Goal: Task Accomplishment & Management: Manage account settings

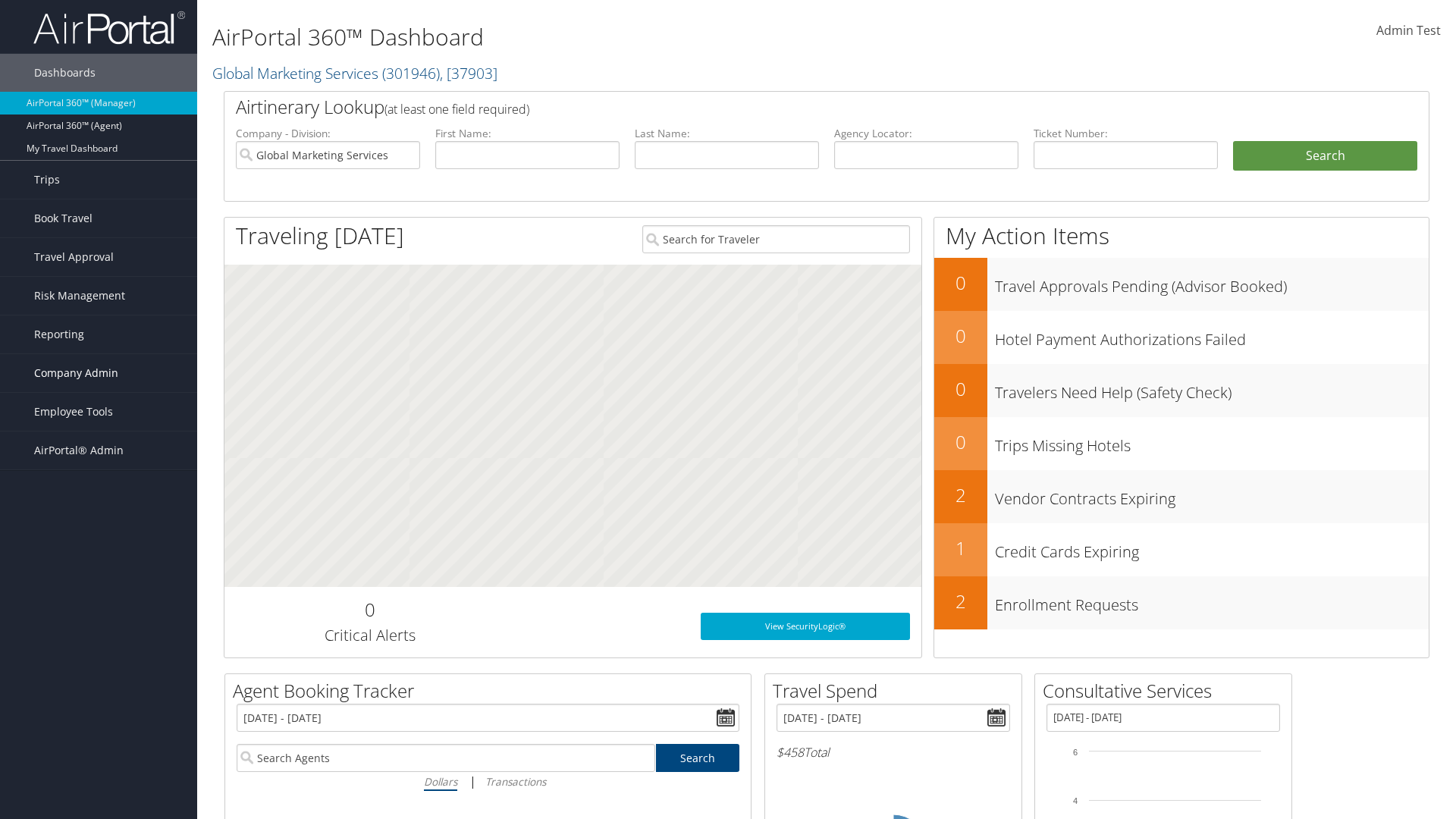
click at [99, 373] on span "Company Admin" at bounding box center [76, 373] width 84 height 38
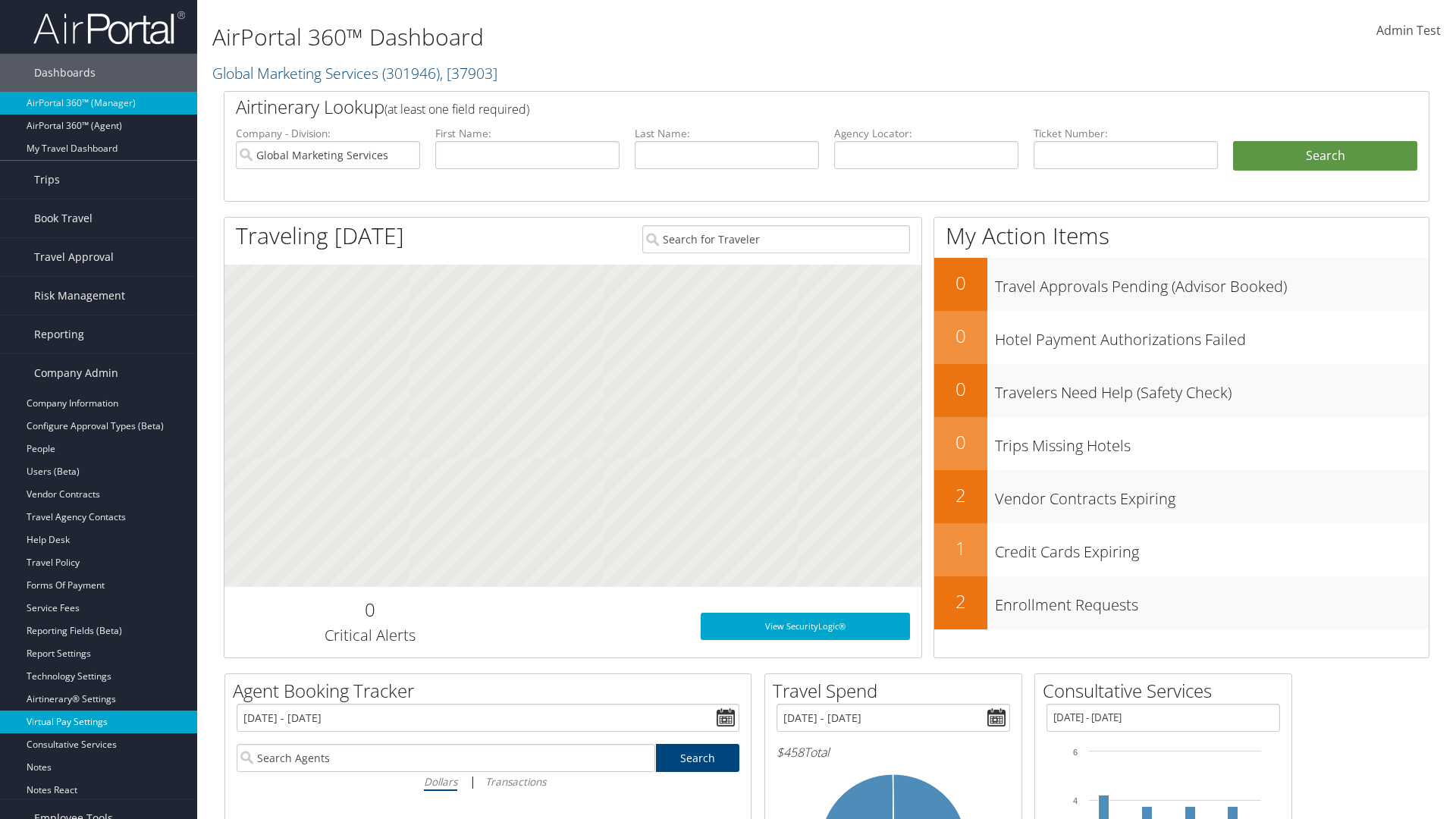
click at [99, 722] on link "Virtual Pay Settings" at bounding box center [98, 722] width 197 height 23
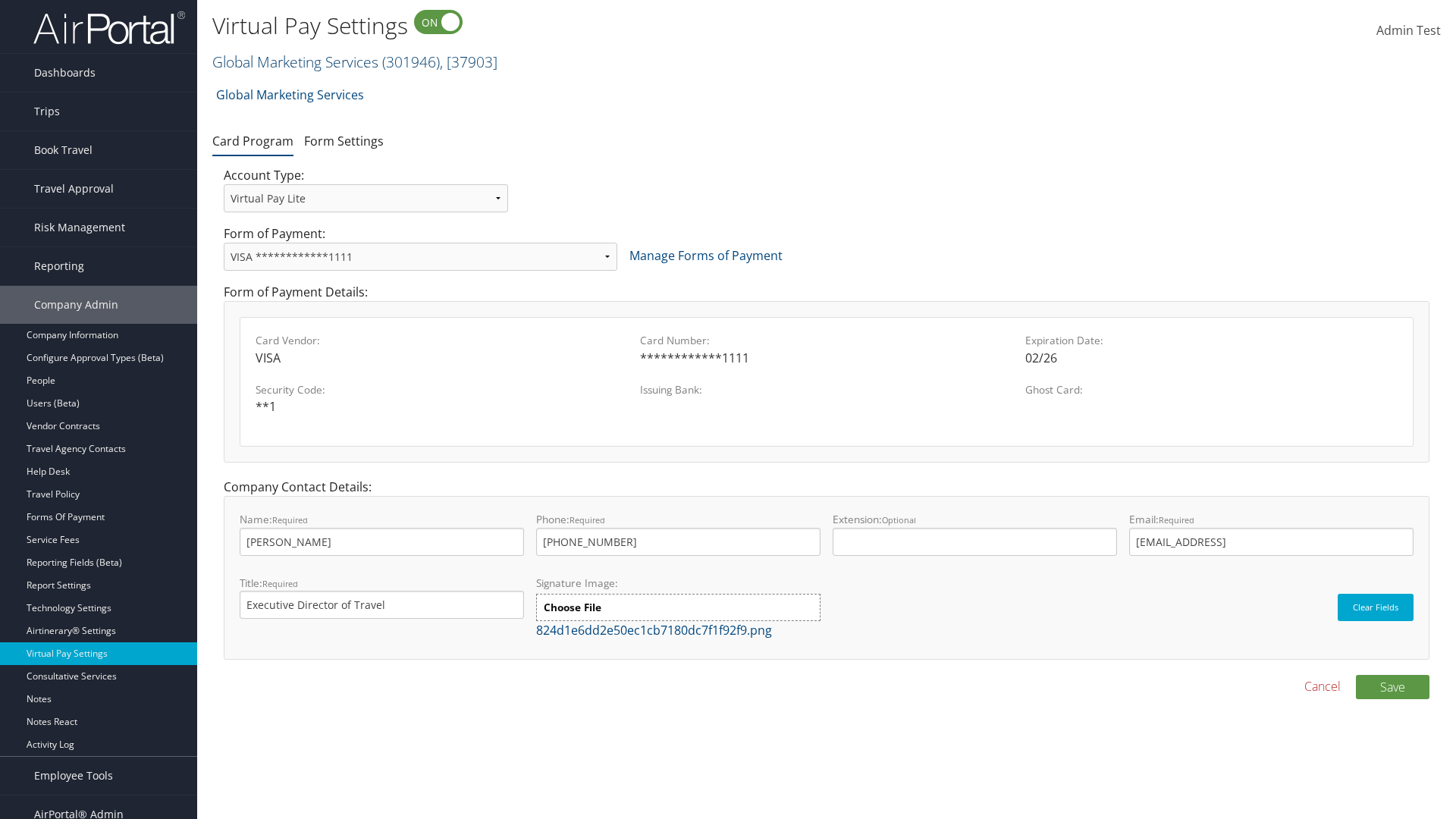
click at [293, 62] on link "Global Marketing Services ( 301946 ) , [ 37903 ]" at bounding box center [355, 62] width 285 height 21
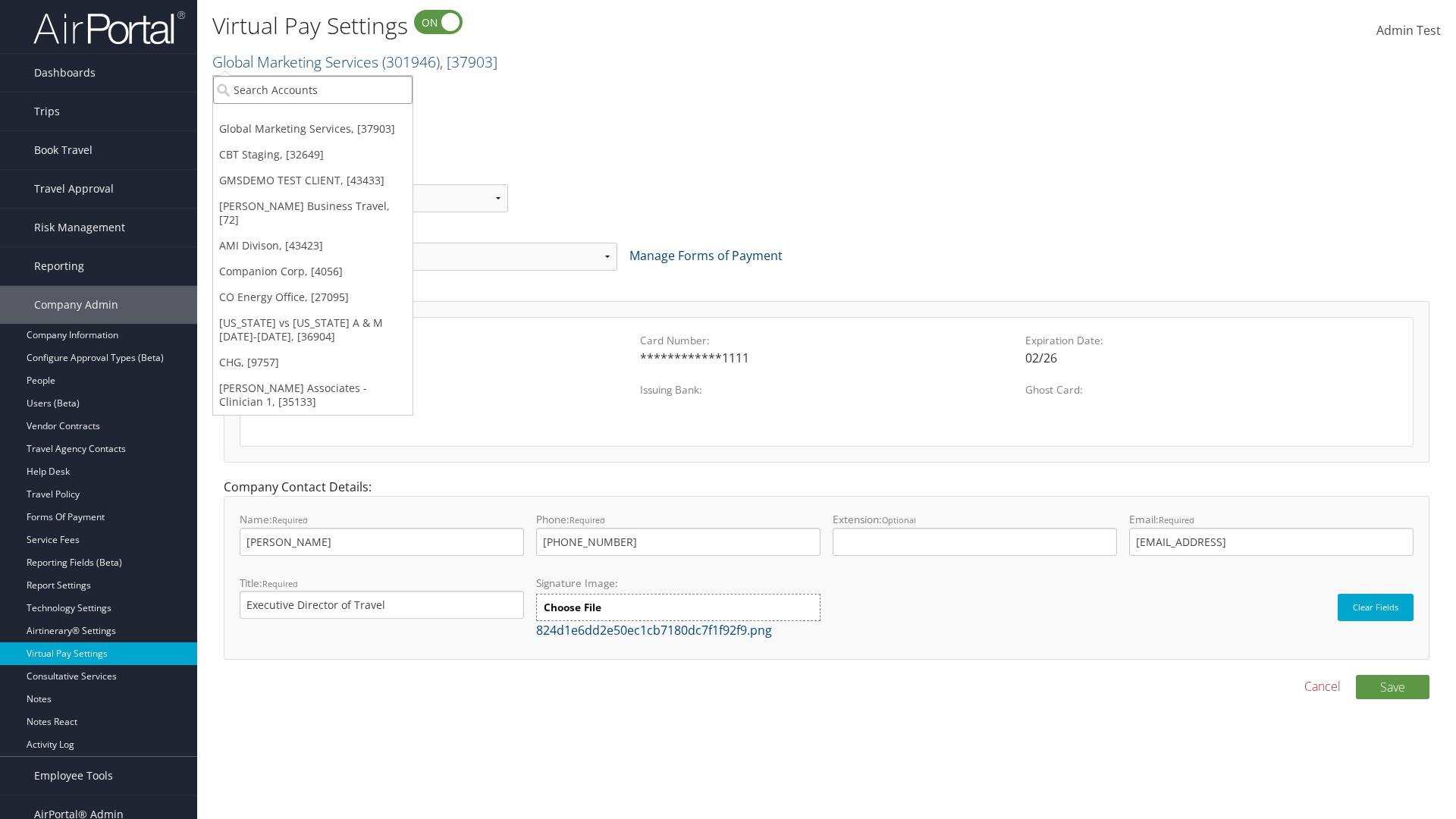
click at [313, 90] on input "search" at bounding box center [313, 90] width 199 height 28
type input "CBTSTG"
click at [313, 118] on div "CBT Staging (CBTSTG), [32649]" at bounding box center [313, 117] width 216 height 14
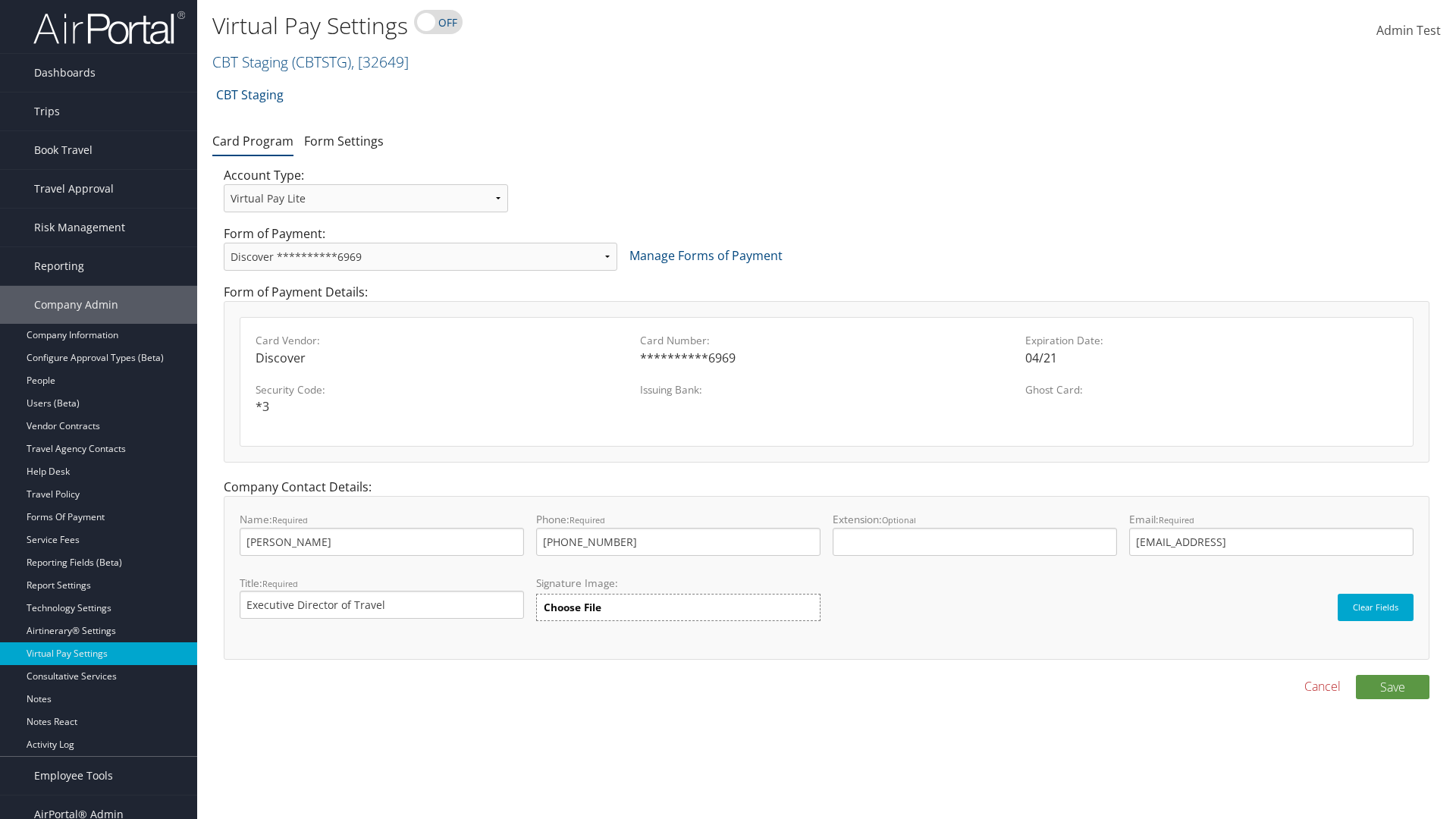
select select "new"
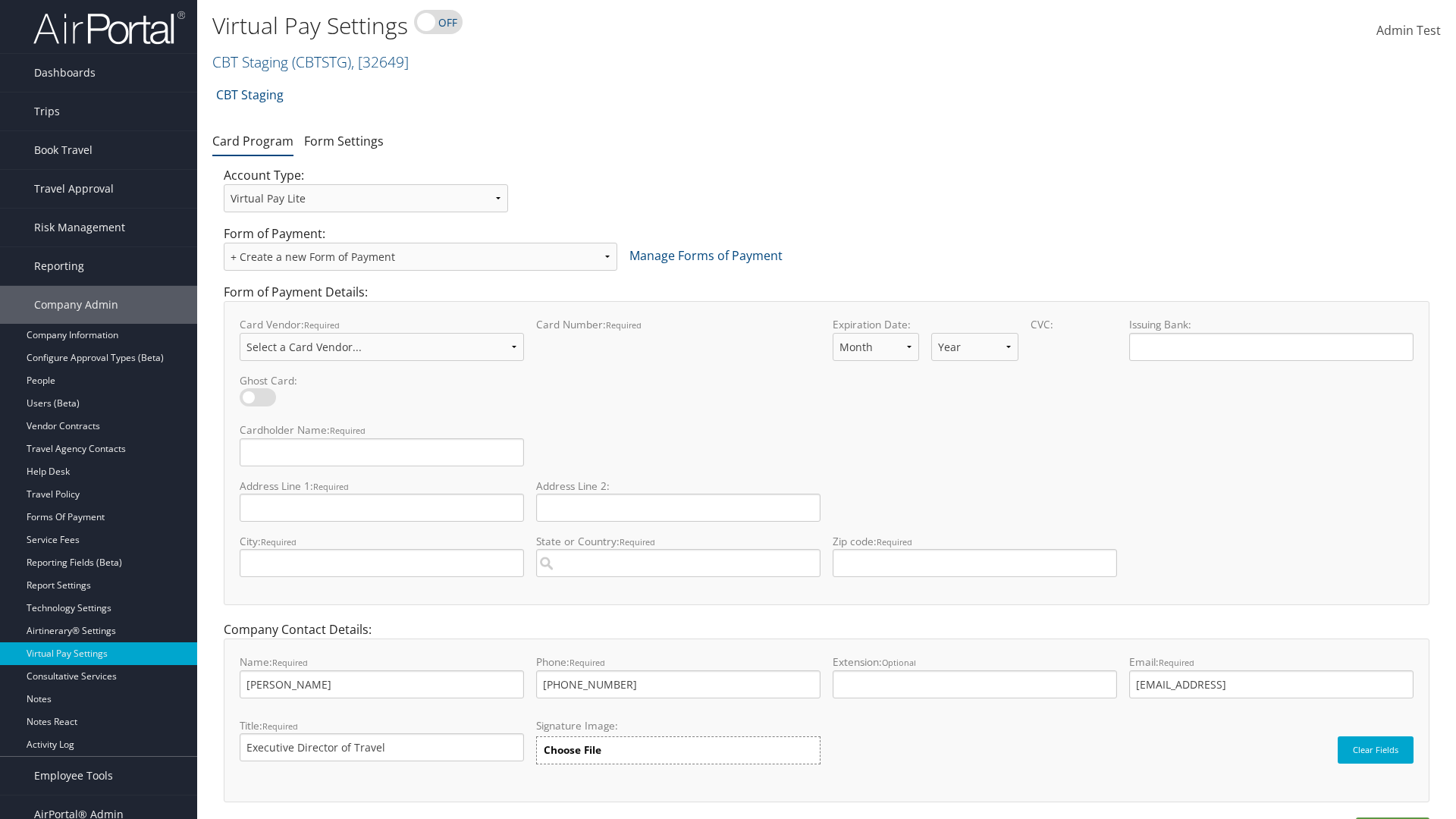
select select "VI"
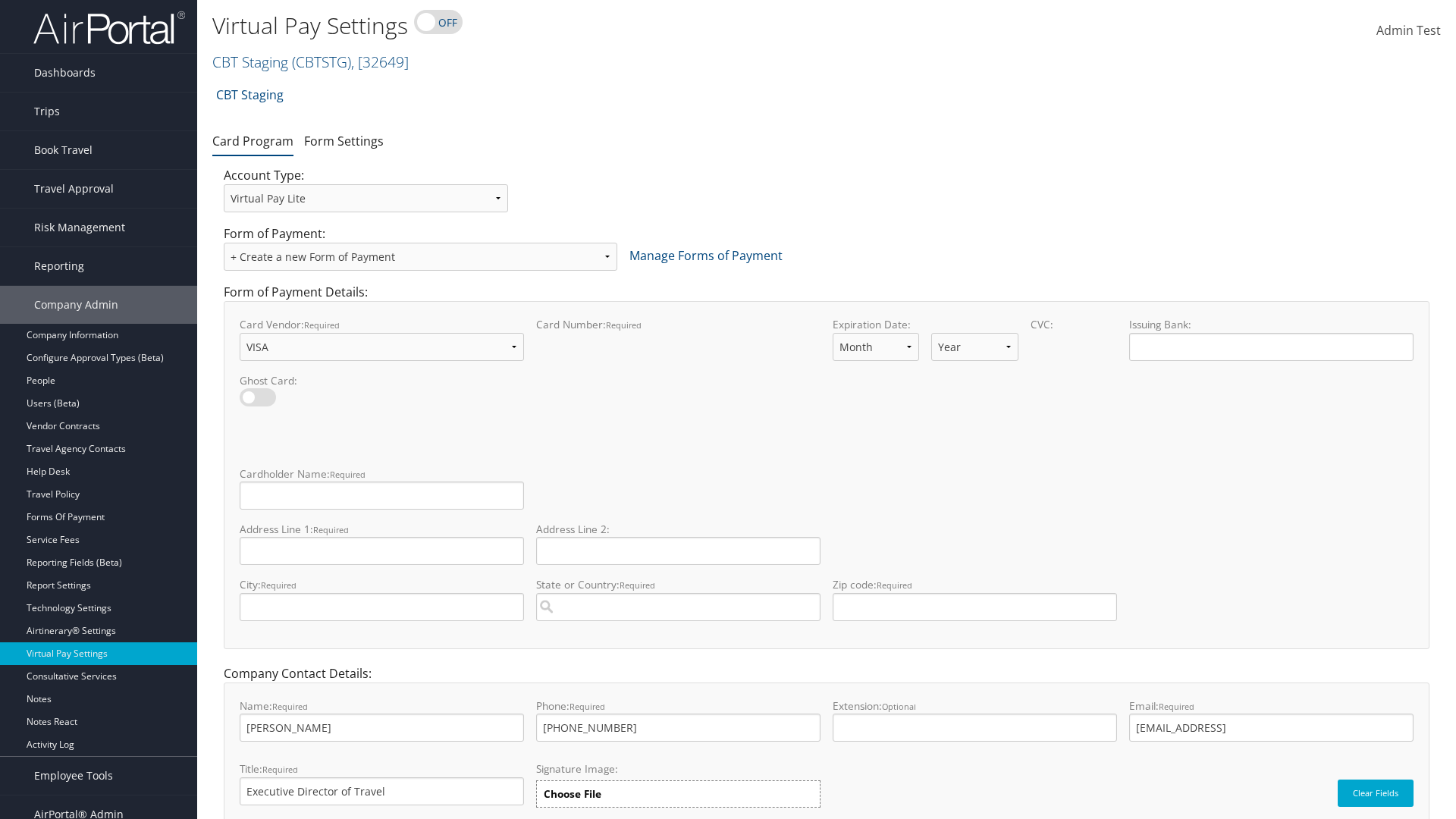
select select "11"
select select "35"
click at [381, 495] on input "Cardholder Name: required This field is required" at bounding box center [381, 496] width 284 height 28
type input "Auto Test"
click at [381, 551] on input "Address Line 1: required This field is required" at bounding box center [381, 551] width 284 height 28
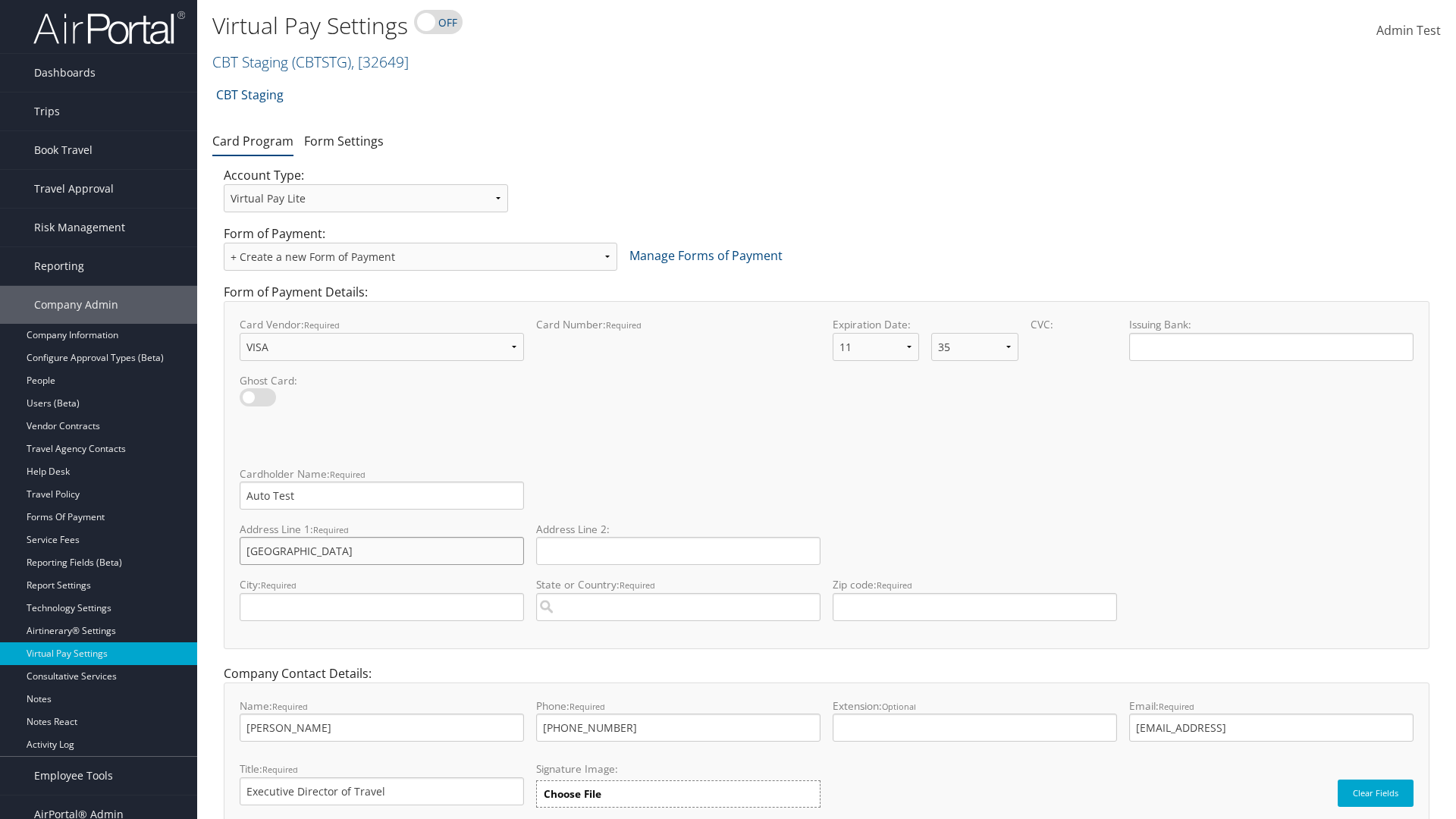
type input "Salt lake City"
click at [381, 607] on input "City: required This field is required" at bounding box center [381, 607] width 284 height 28
type input "SALt LAKE CITY"
click at [677, 607] on input "State or Country: required This field requires a suggested region." at bounding box center [677, 607] width 284 height 28
click at [677, 635] on div "United States of America (US)" at bounding box center [678, 635] width 278 height 15
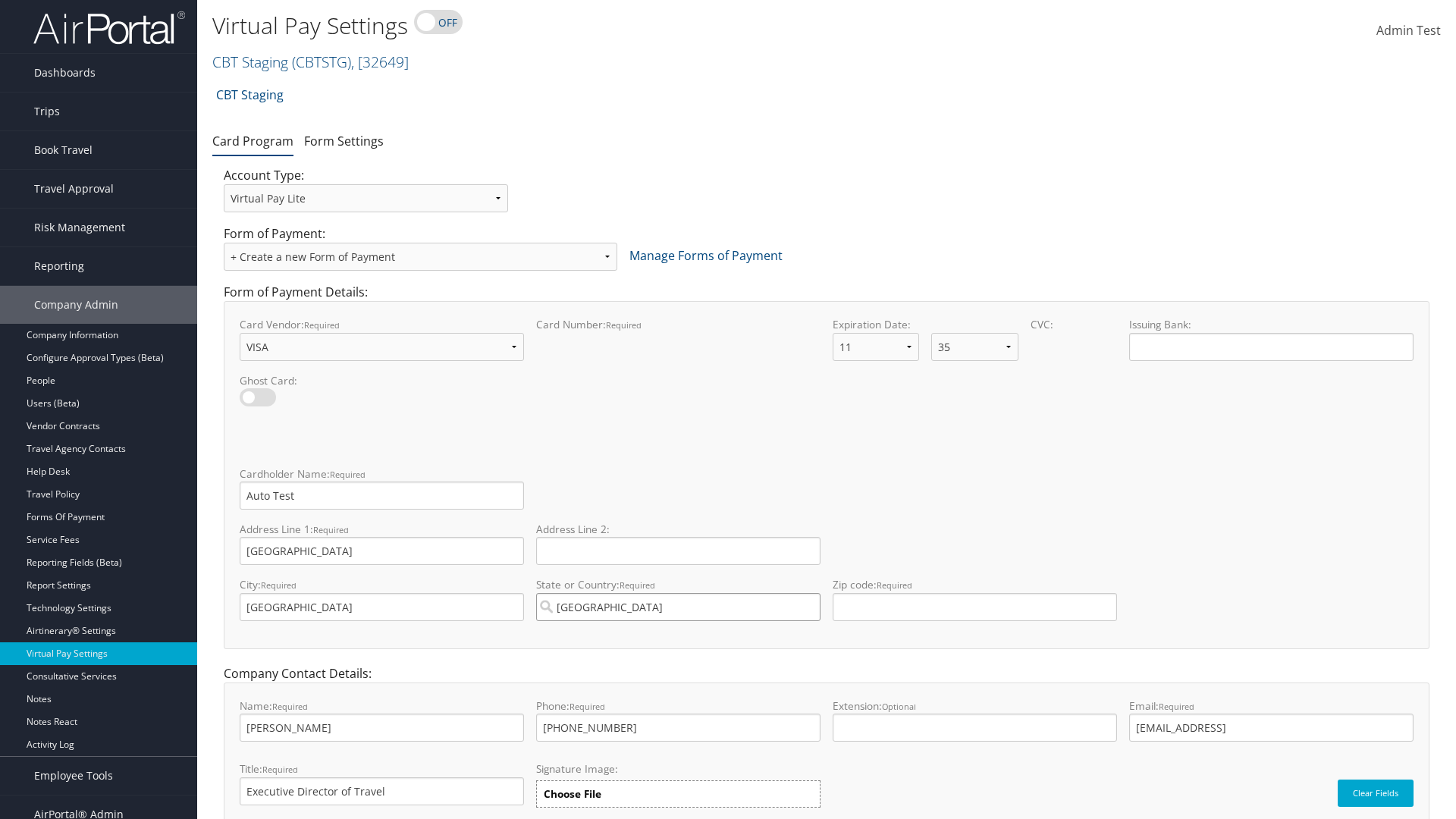
type input "United States of America"
click at [975, 607] on input "Zip code: required This field requires numbers" at bounding box center [974, 607] width 284 height 28
type input "84106"
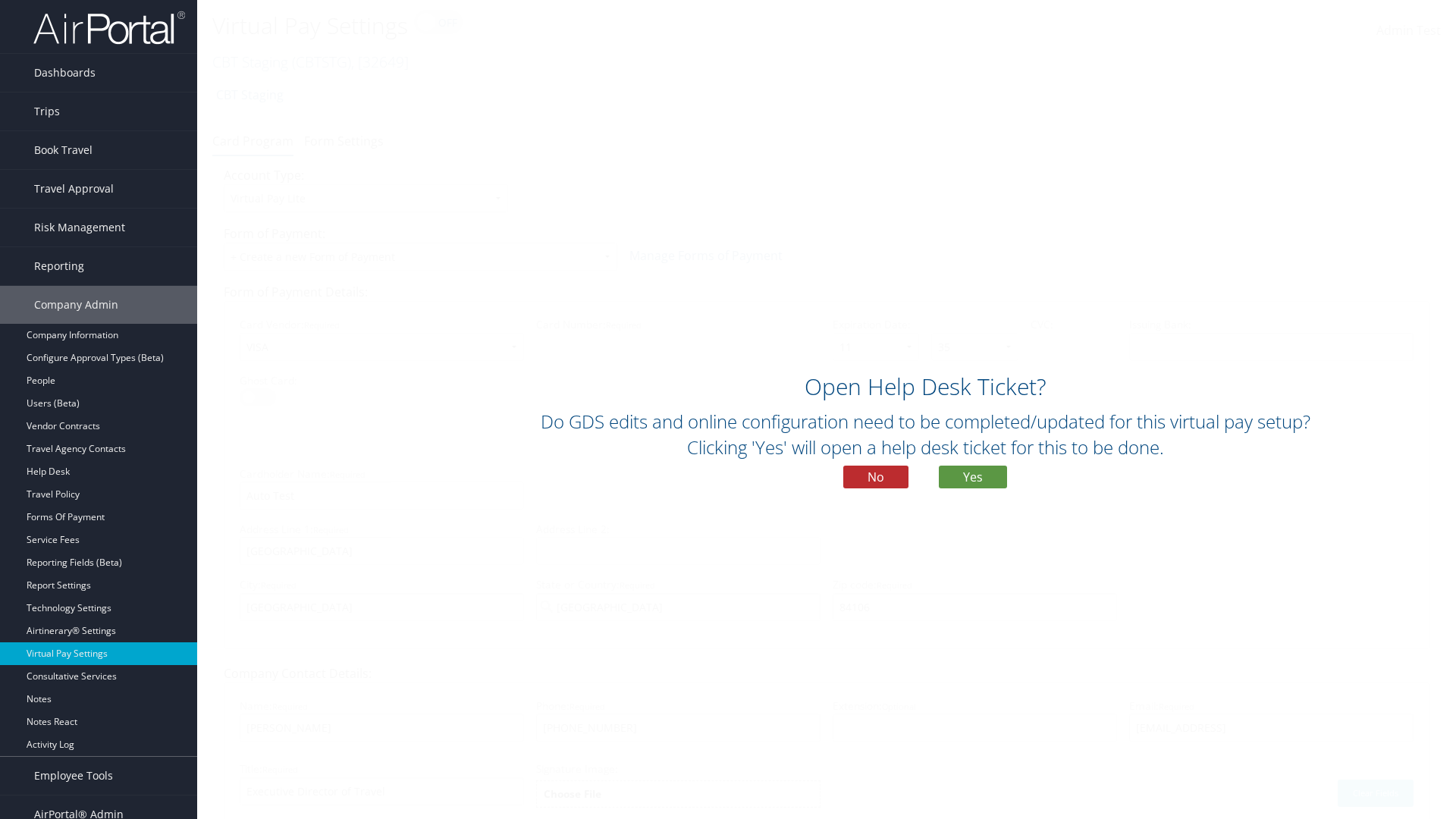
scroll to position [64, 0]
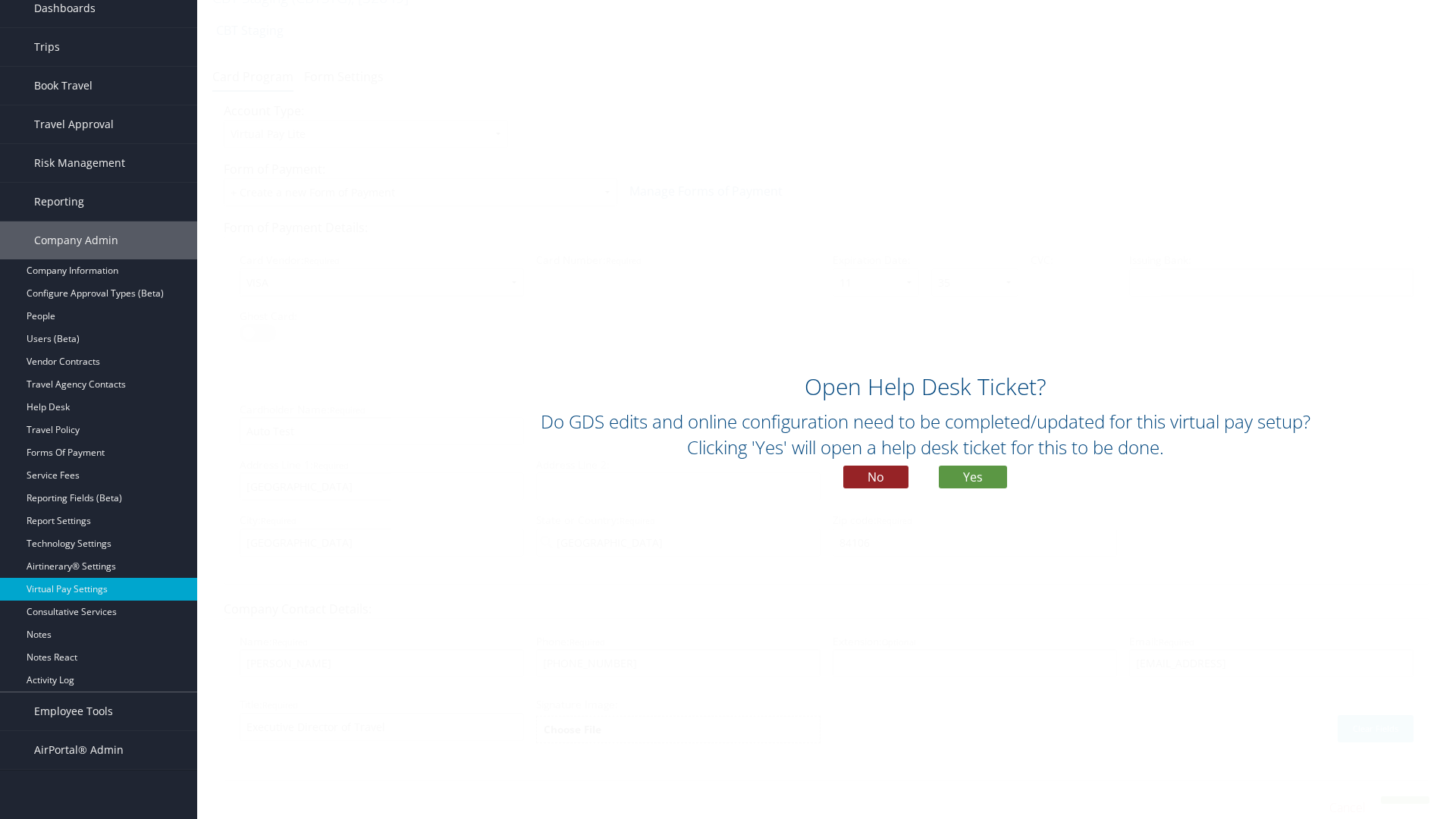
click at [876, 477] on button "No" at bounding box center [875, 477] width 65 height 23
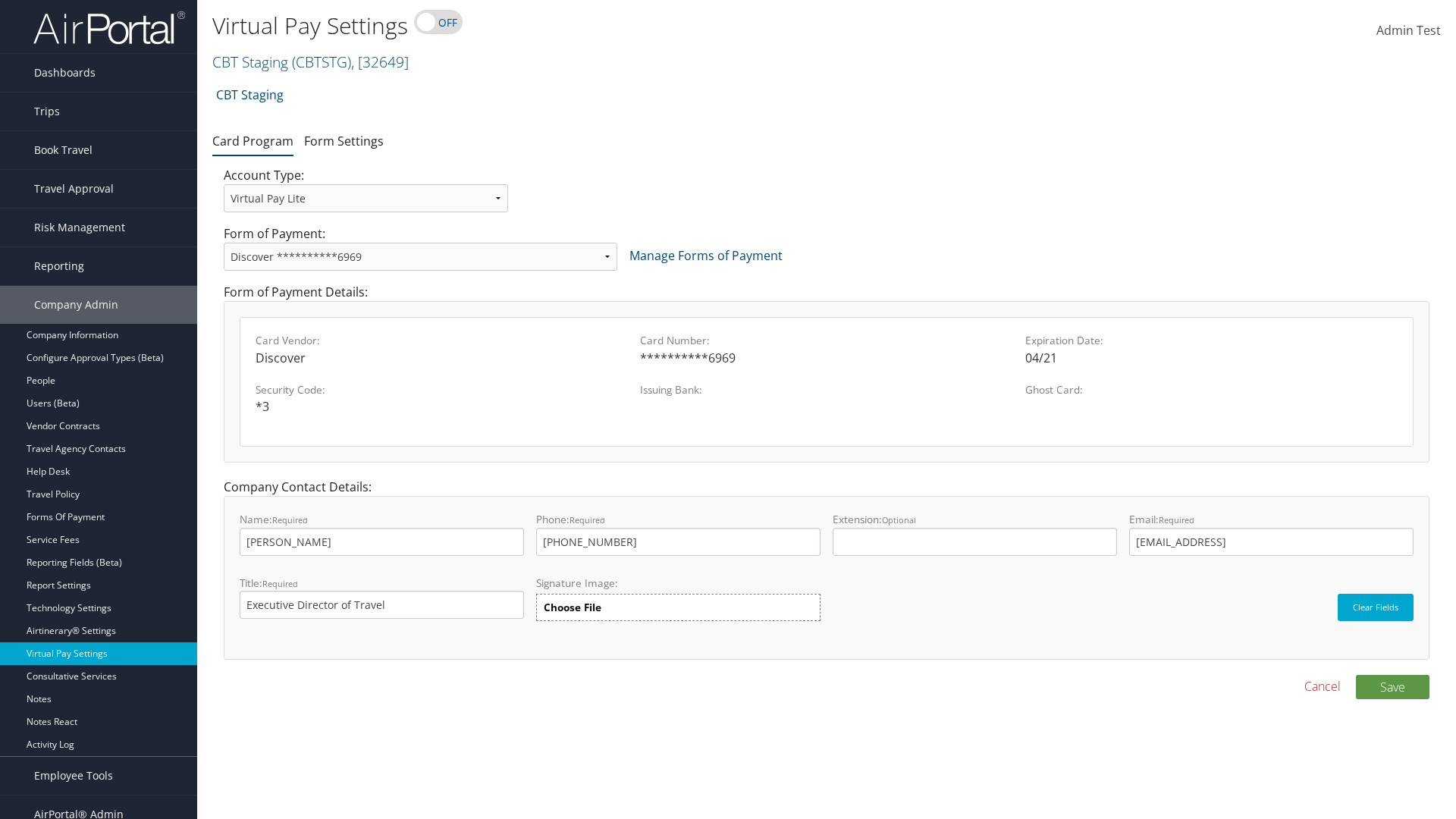
scroll to position [15, 0]
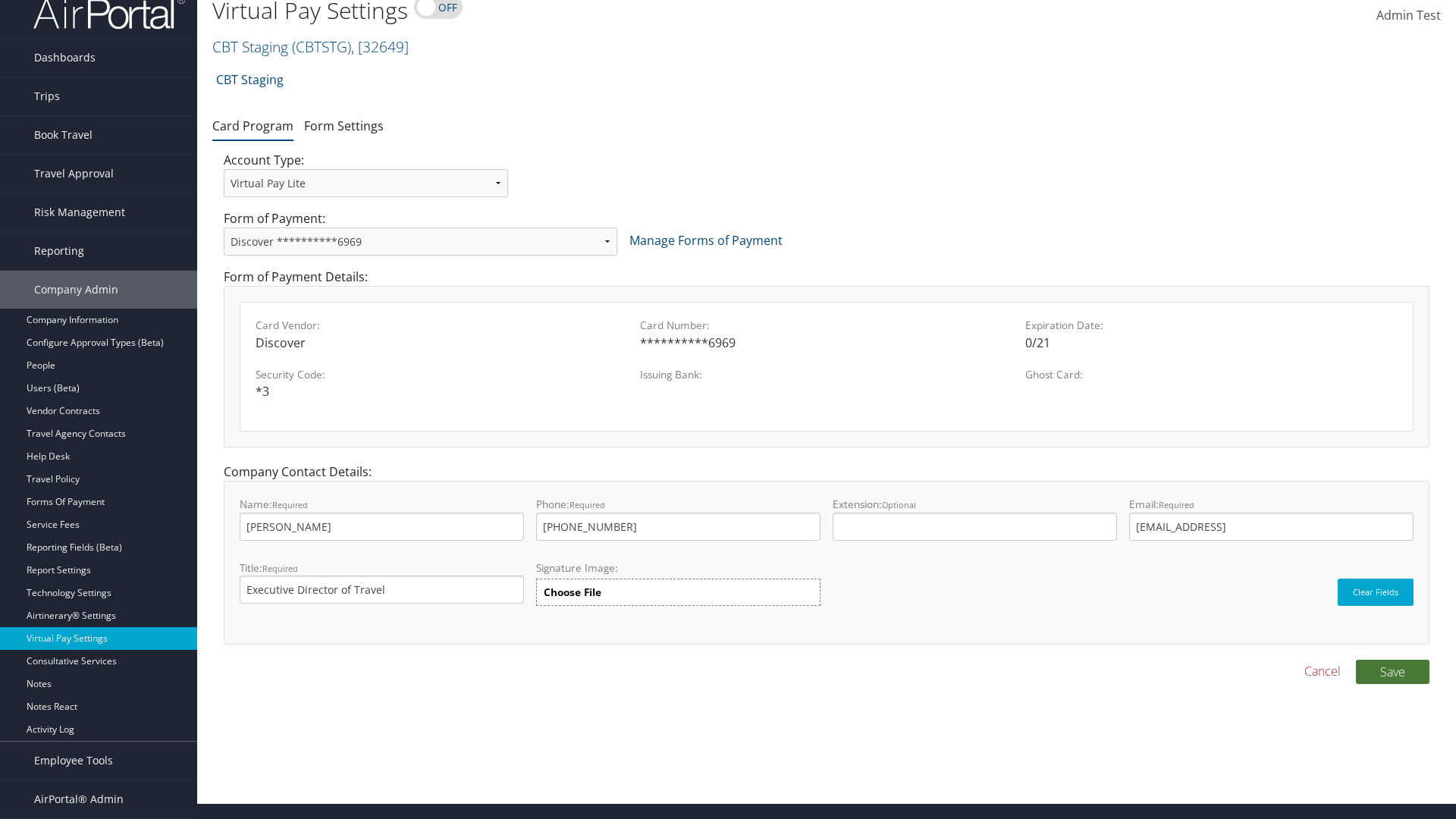
click at [1392, 671] on button "Save" at bounding box center [1392, 671] width 73 height 24
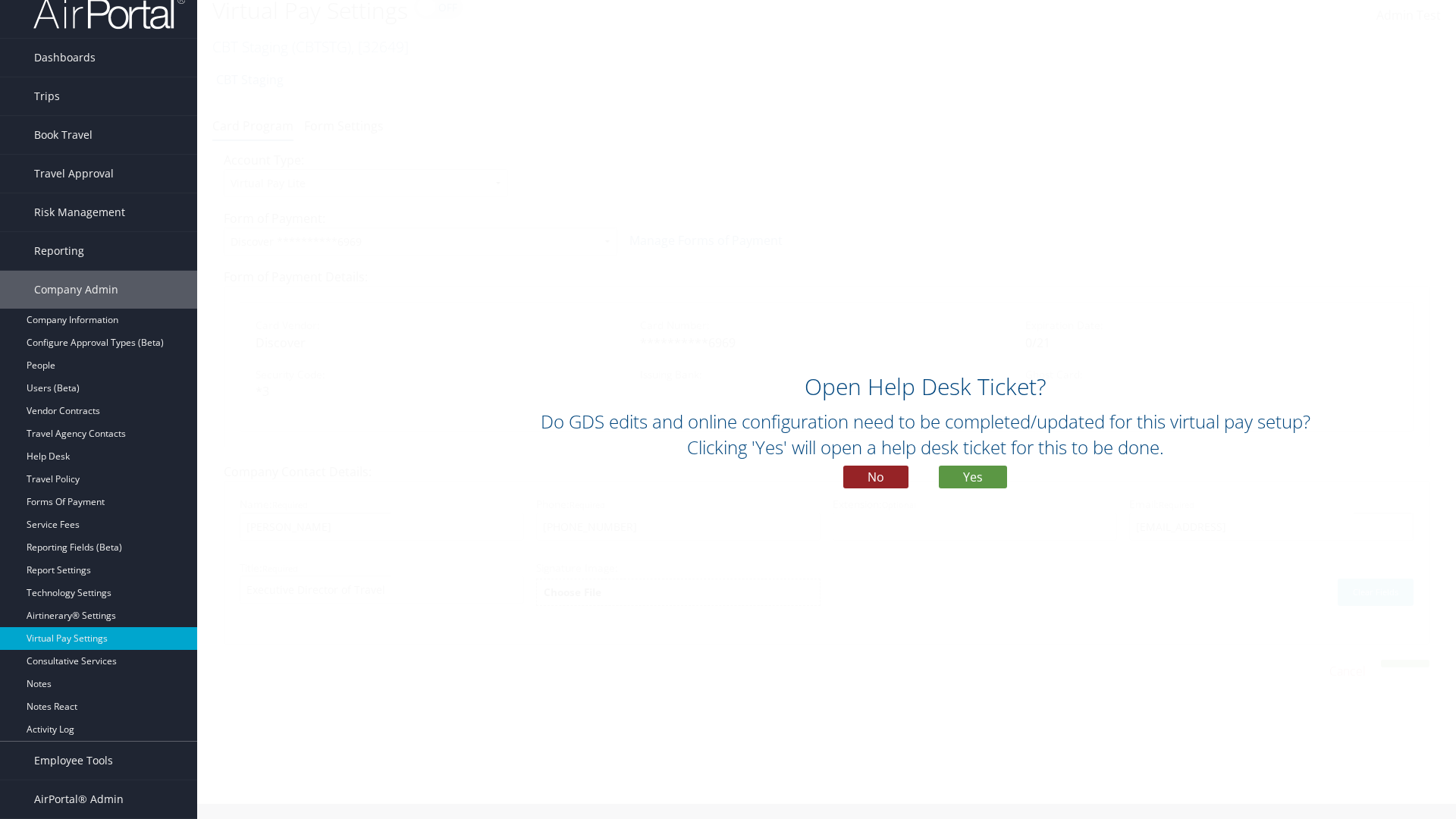
click at [876, 477] on button "No" at bounding box center [875, 477] width 65 height 23
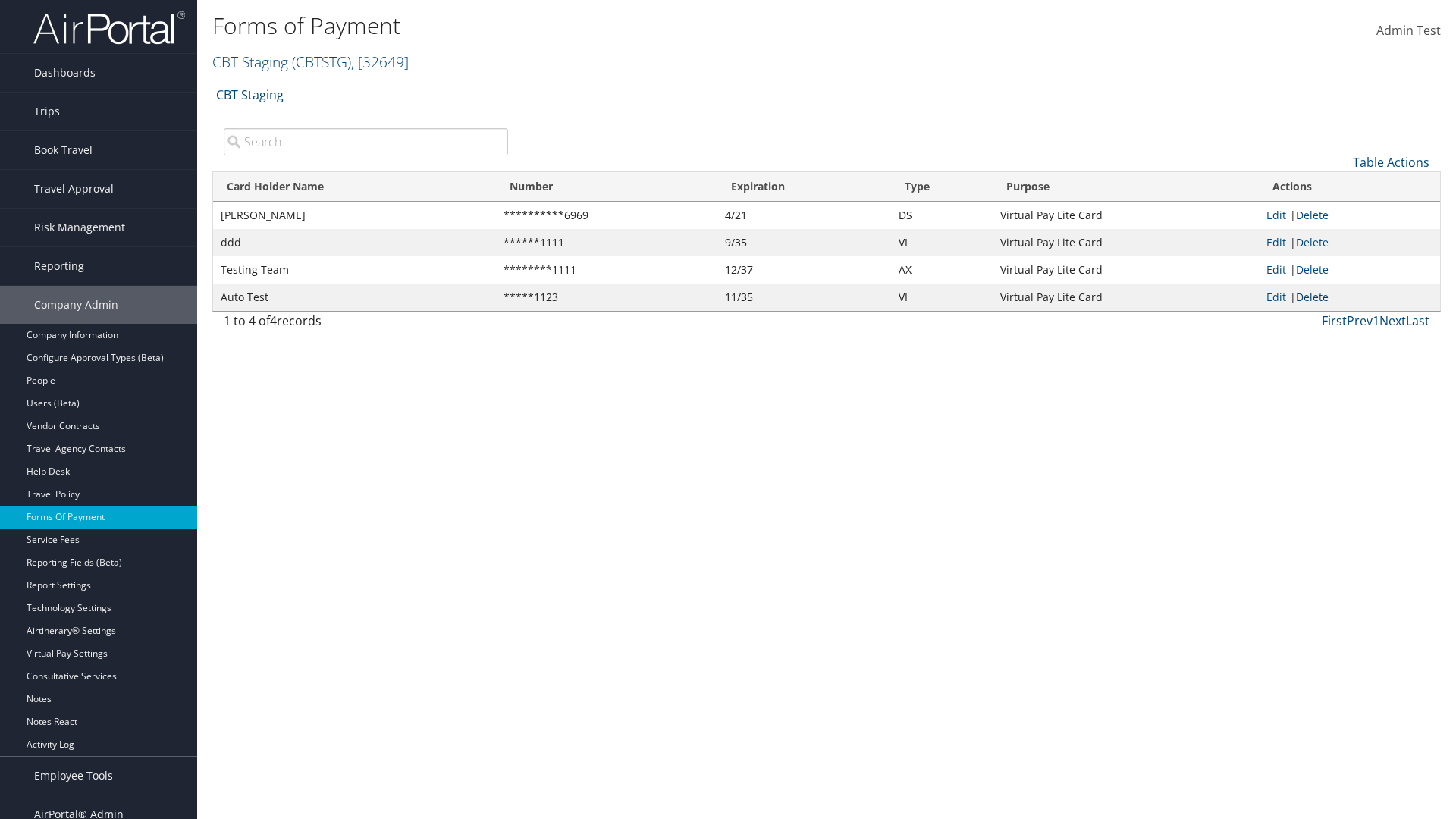
click at [1314, 296] on link "Delete" at bounding box center [1312, 297] width 33 height 15
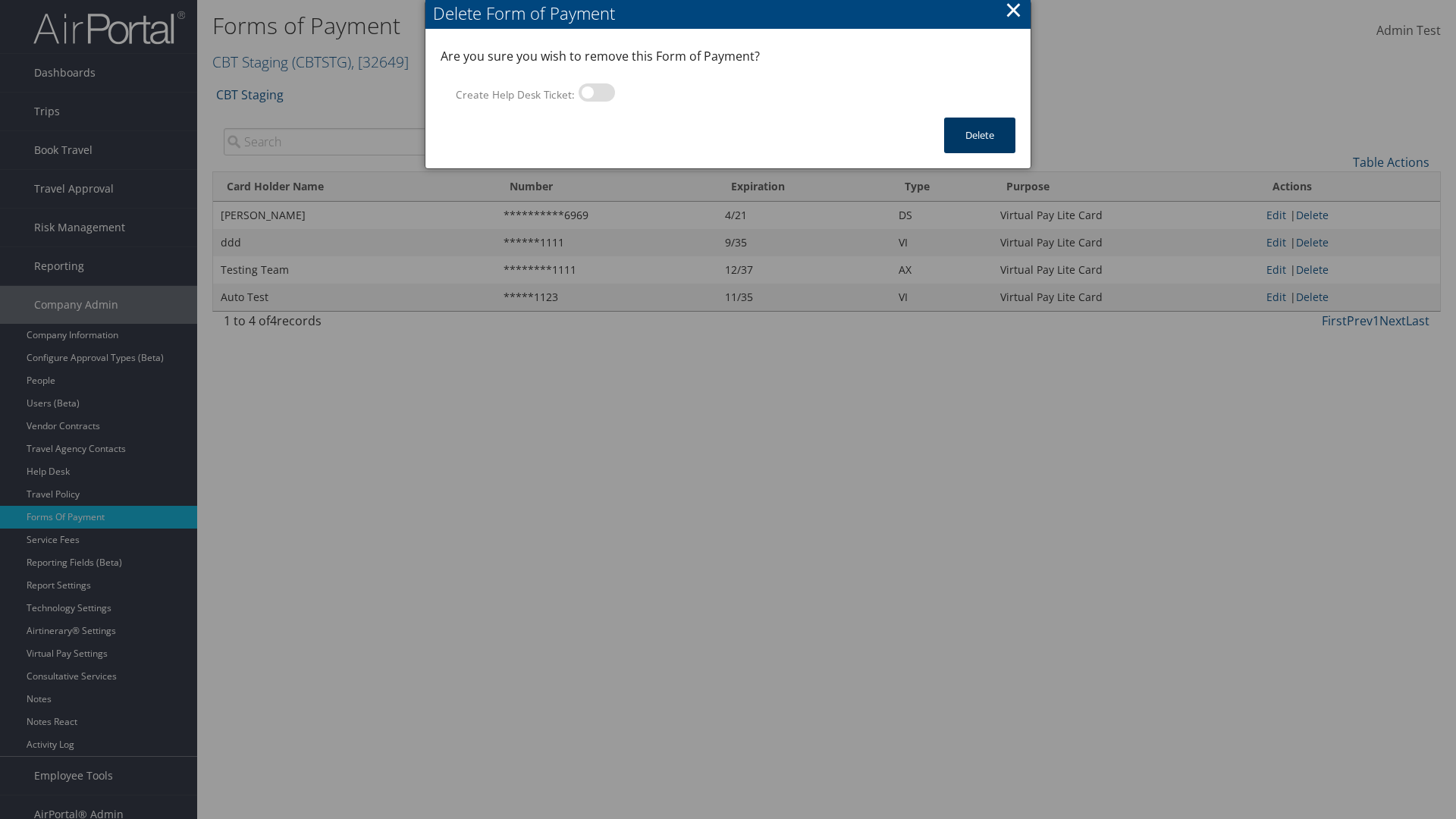
click at [979, 135] on button "Delete" at bounding box center [979, 135] width 72 height 35
